Goal: Information Seeking & Learning: Check status

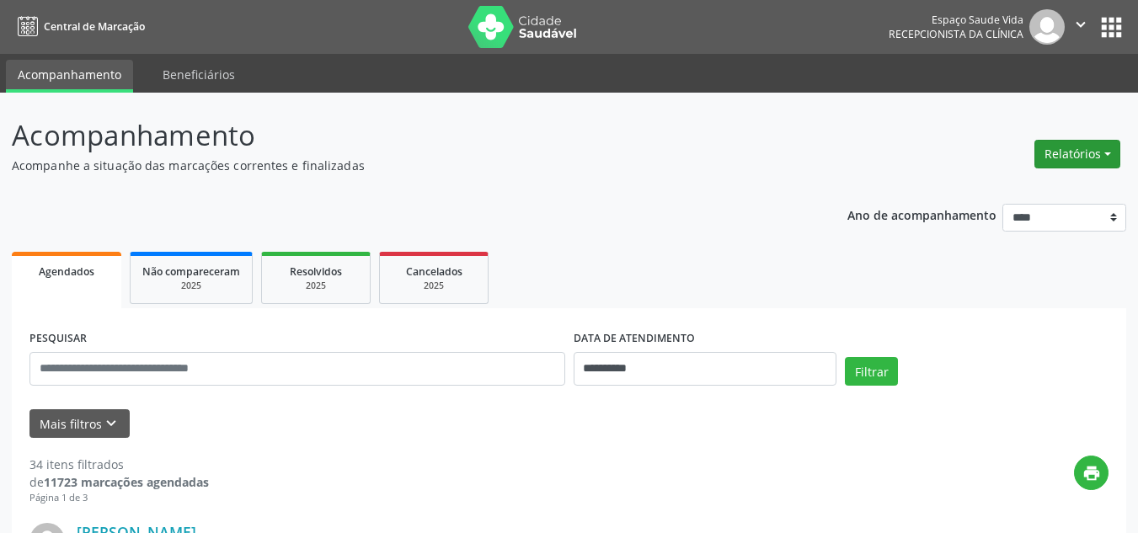
click at [1044, 152] on button "Relatórios" at bounding box center [1077, 154] width 86 height 29
click at [990, 186] on link "Agendamentos" at bounding box center [1030, 191] width 181 height 24
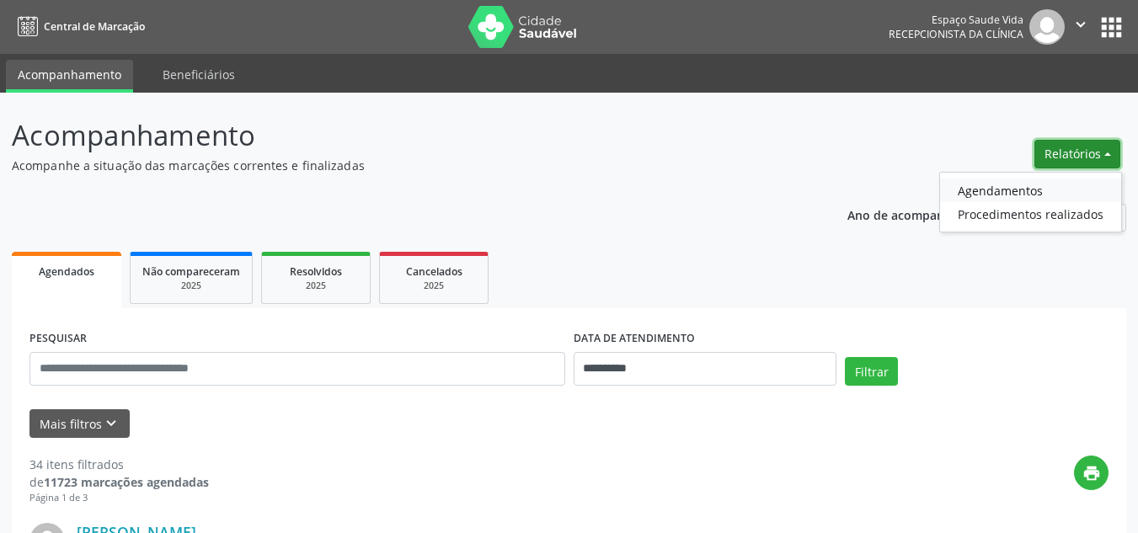
select select "*"
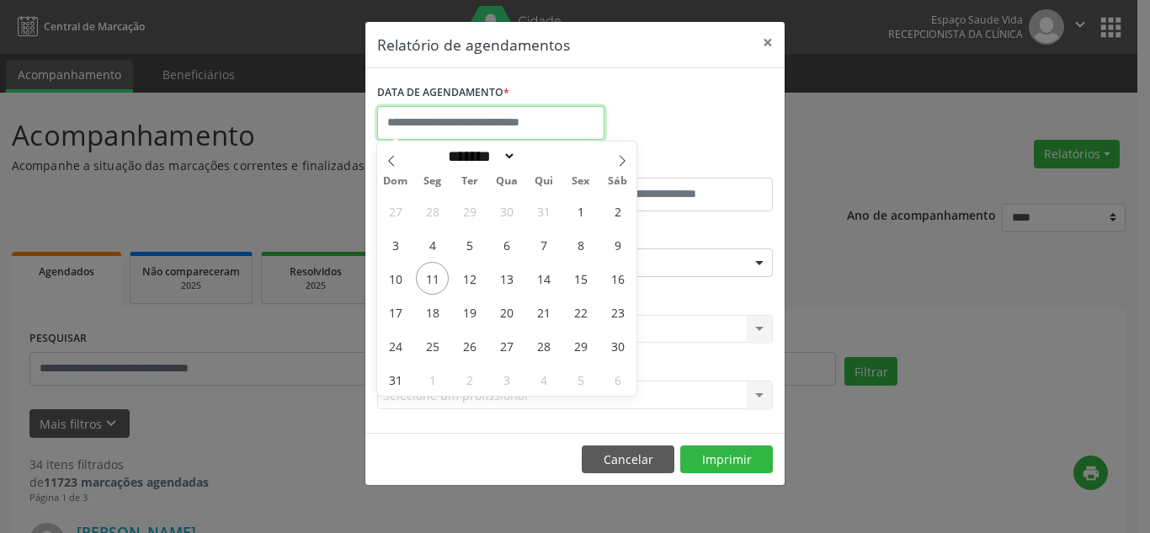
click at [569, 119] on input "text" at bounding box center [490, 123] width 227 height 34
click at [422, 277] on span "11" at bounding box center [432, 278] width 33 height 33
type input "**********"
click at [422, 277] on span "11" at bounding box center [432, 278] width 33 height 33
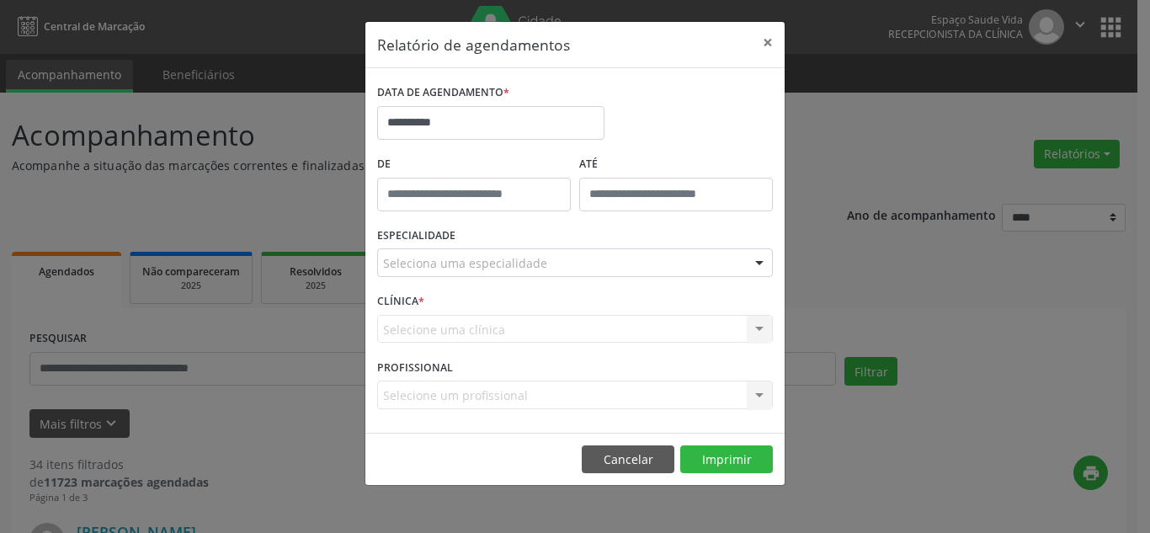
click at [422, 277] on div "ESPECIALIDADE Seleciona uma especialidade Todas as especialidades Alergologia A…" at bounding box center [575, 256] width 404 height 66
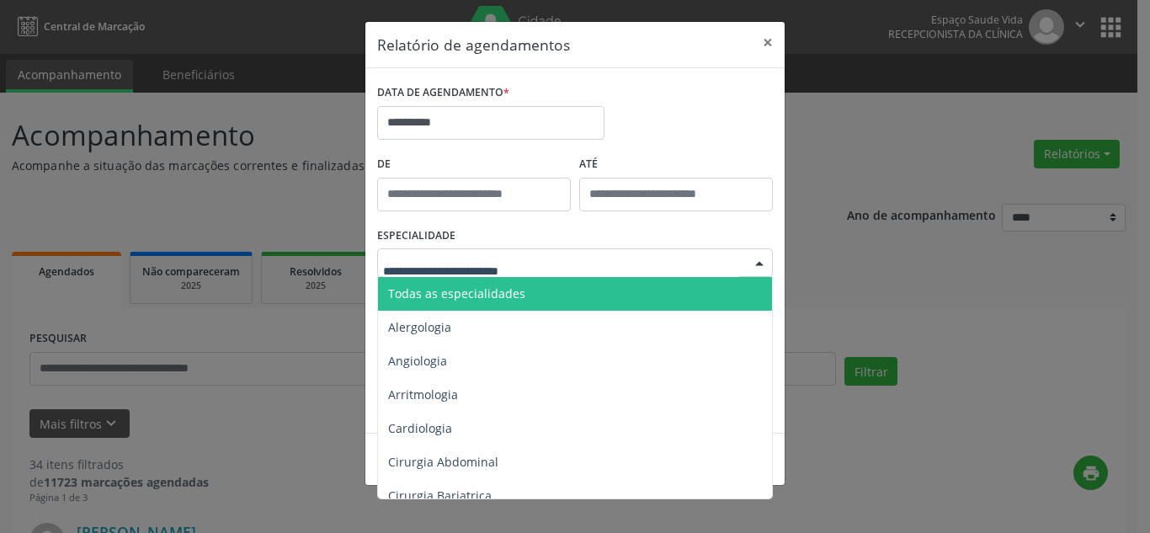
click at [667, 259] on div at bounding box center [575, 262] width 396 height 29
click at [556, 289] on span "Todas as especialidades" at bounding box center [576, 294] width 397 height 34
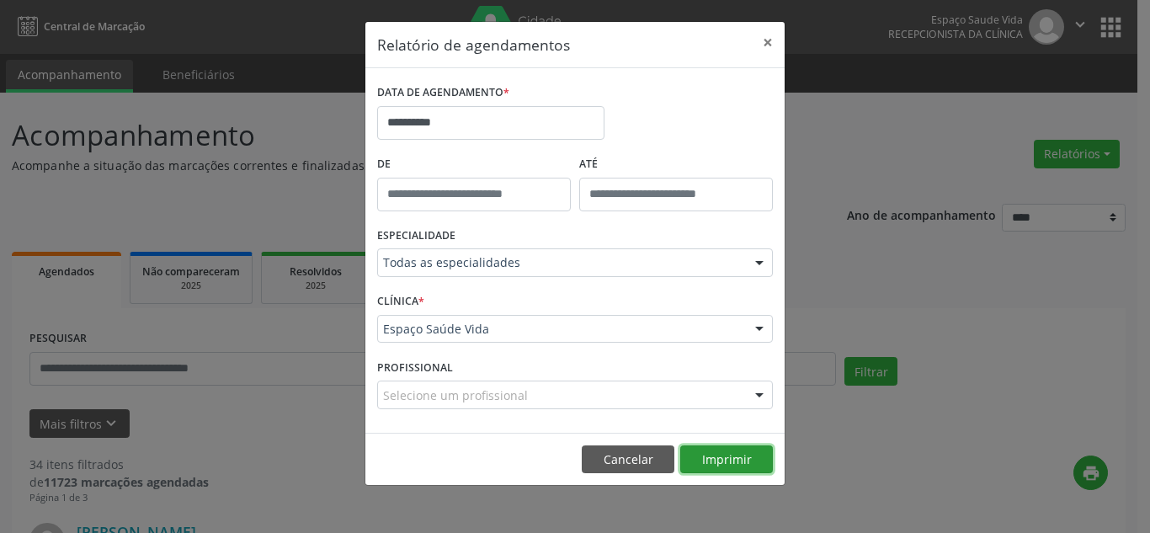
click at [724, 456] on button "Imprimir" at bounding box center [726, 460] width 93 height 29
click at [766, 41] on button "×" at bounding box center [768, 42] width 34 height 41
